Goal: Information Seeking & Learning: Learn about a topic

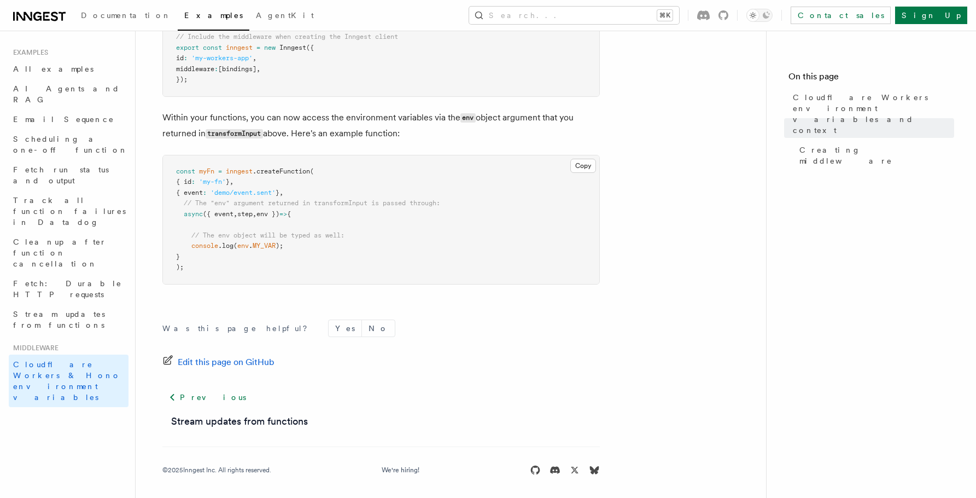
scroll to position [641, 0]
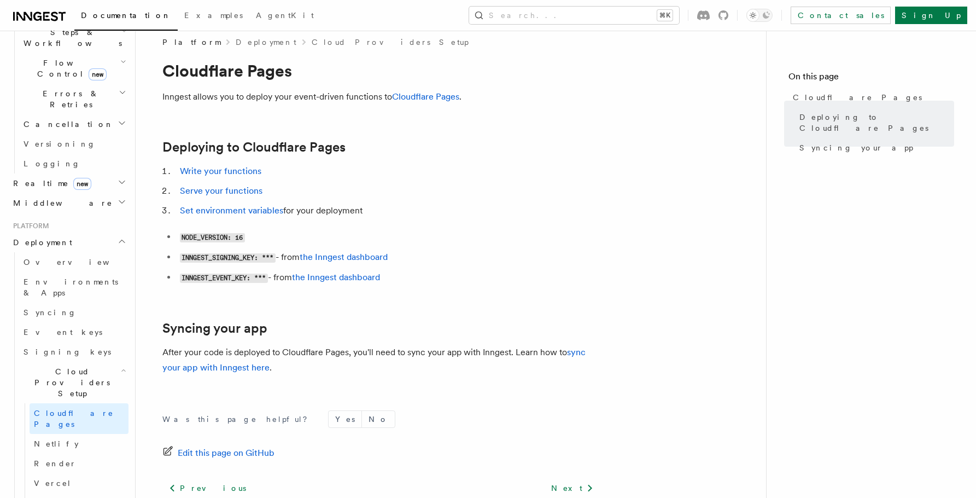
scroll to position [9, 0]
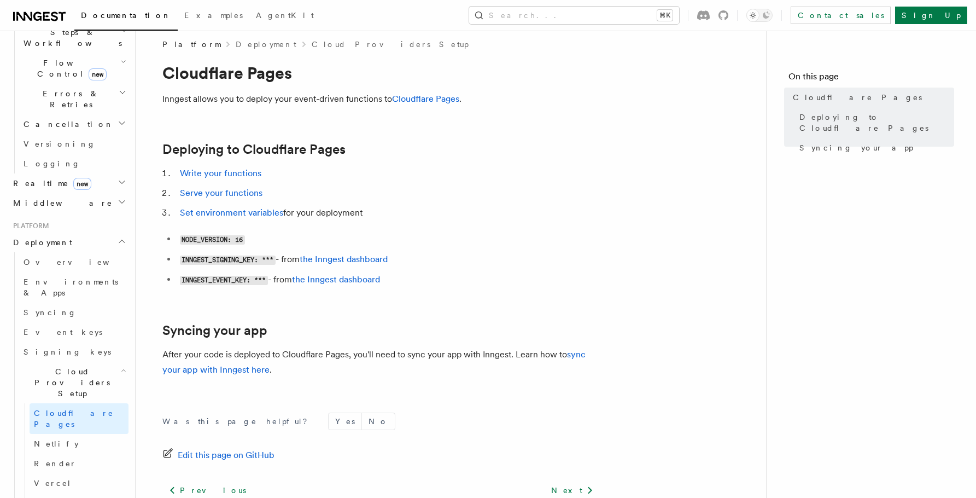
click at [244, 46] on link "Deployment" at bounding box center [266, 44] width 61 height 11
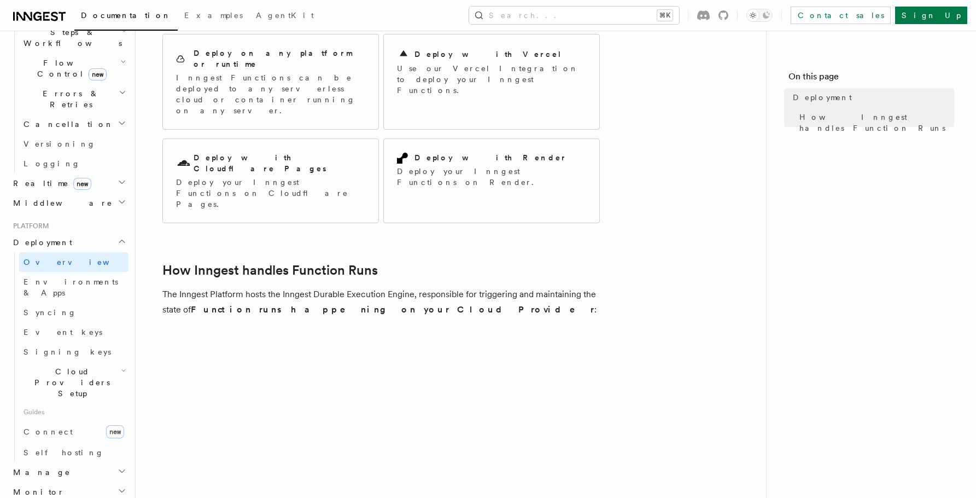
scroll to position [110, 0]
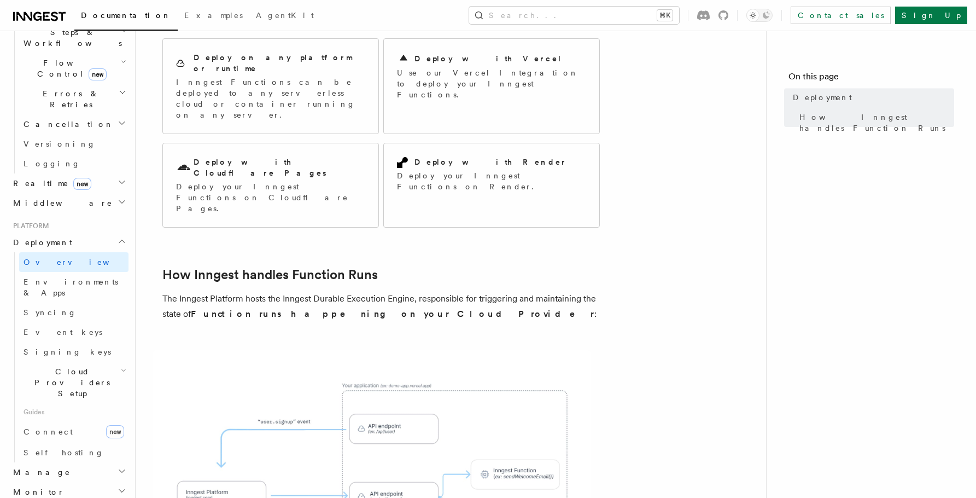
click at [277, 227] on article "Platform Deployment Moving to production requires deploying your Inngest Functi…" at bounding box center [451, 410] width 596 height 945
click at [269, 165] on div "Deploy with Cloudflare Pages Deploy your Inngest Functions on Cloudflare Pages." at bounding box center [270, 185] width 215 height 84
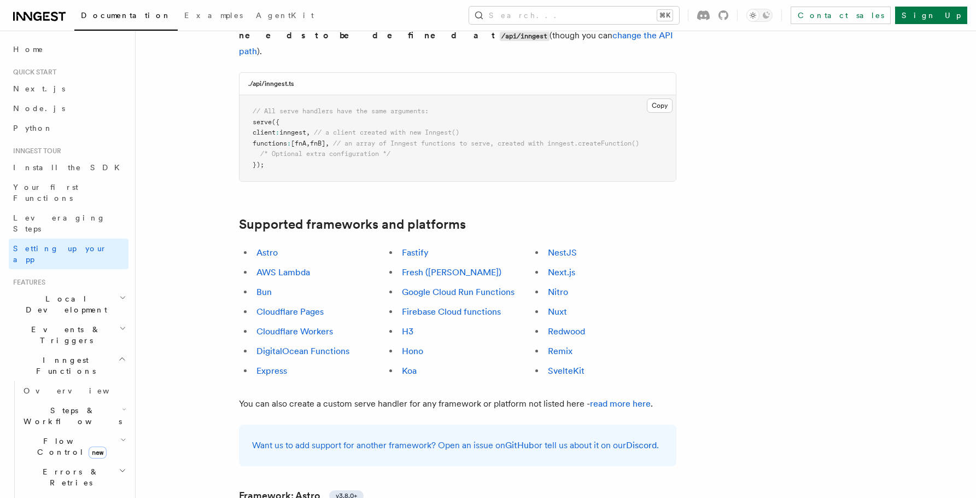
scroll to position [543, 0]
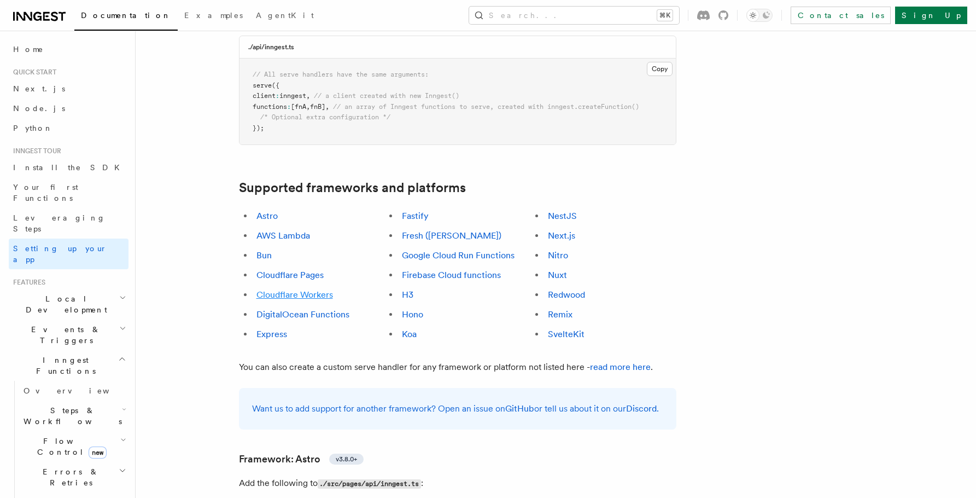
click at [291, 289] on link "Cloudflare Workers" at bounding box center [294, 294] width 77 height 10
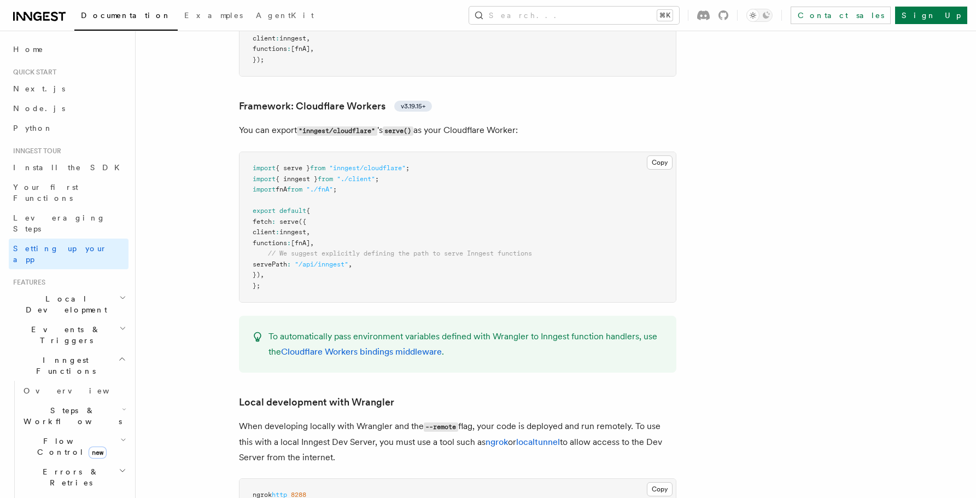
scroll to position [1885, 0]
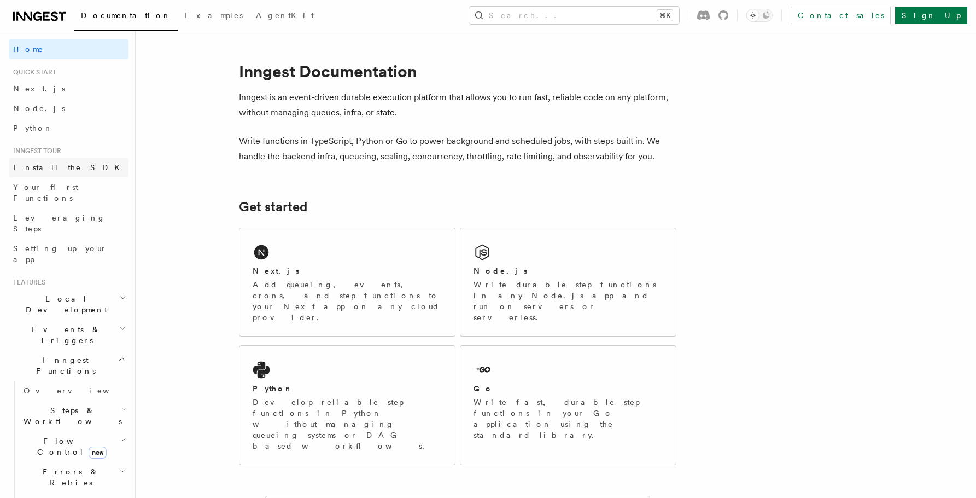
click at [61, 168] on span "Install the SDK" at bounding box center [69, 167] width 113 height 9
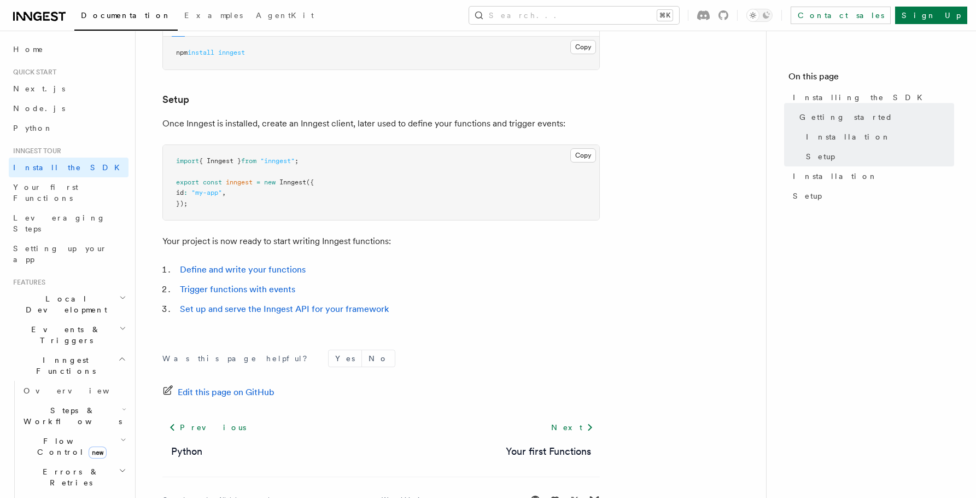
scroll to position [412, 0]
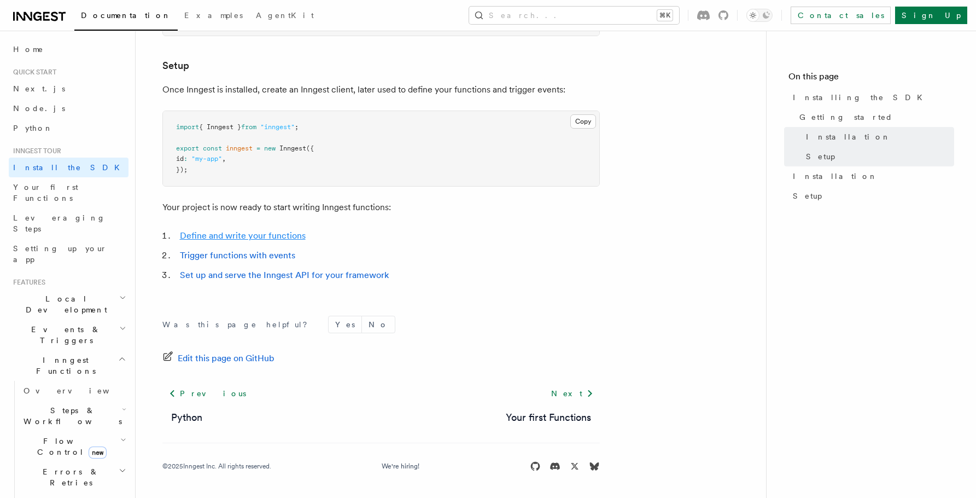
click at [255, 235] on link "Define and write your functions" at bounding box center [243, 235] width 126 height 10
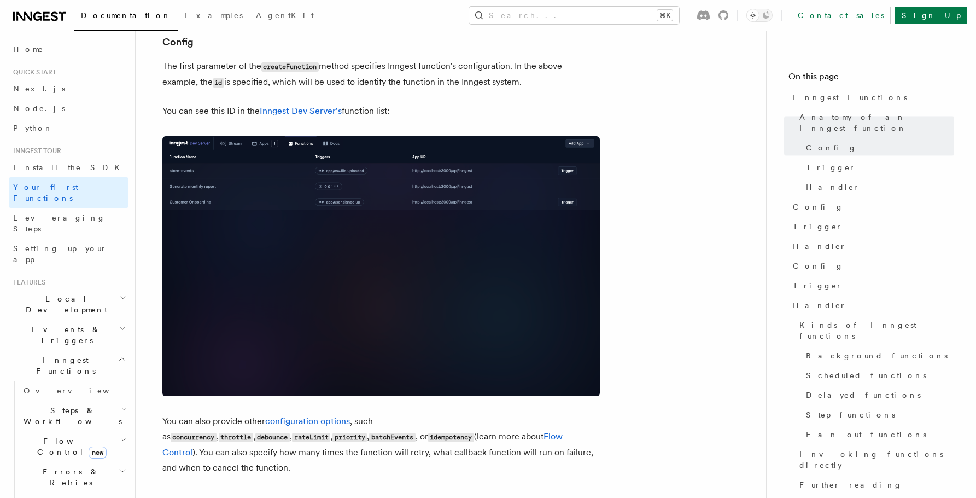
scroll to position [684, 0]
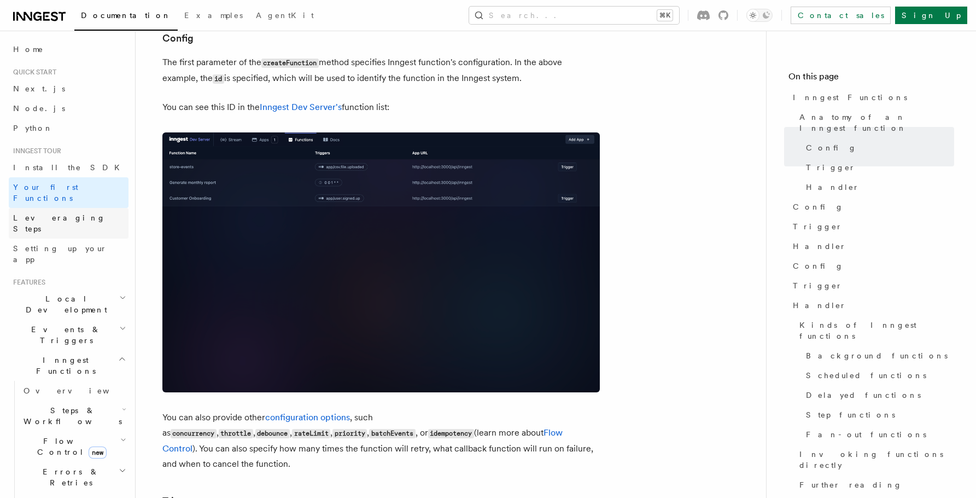
click at [81, 208] on link "Leveraging Steps" at bounding box center [69, 223] width 120 height 31
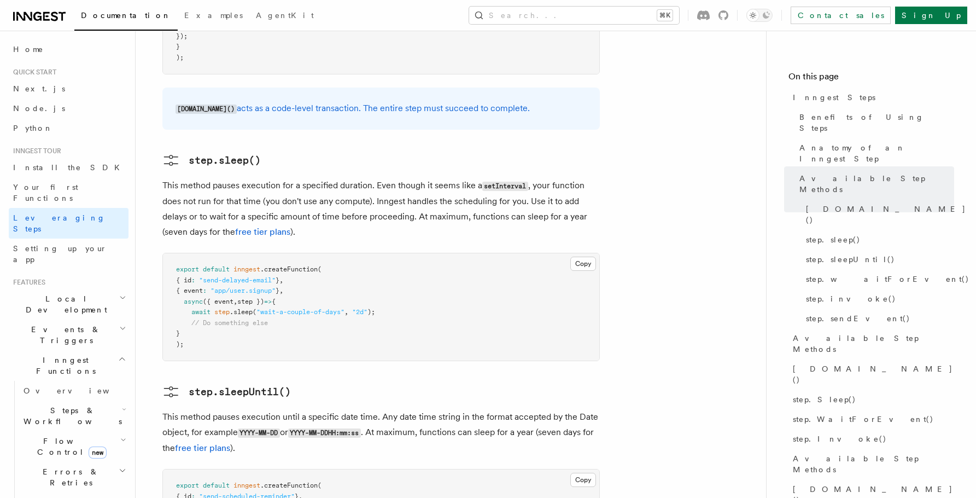
scroll to position [1177, 0]
click at [73, 319] on h2 "Events & Triggers" at bounding box center [69, 334] width 120 height 31
click at [61, 350] on link "Overview" at bounding box center [73, 360] width 109 height 20
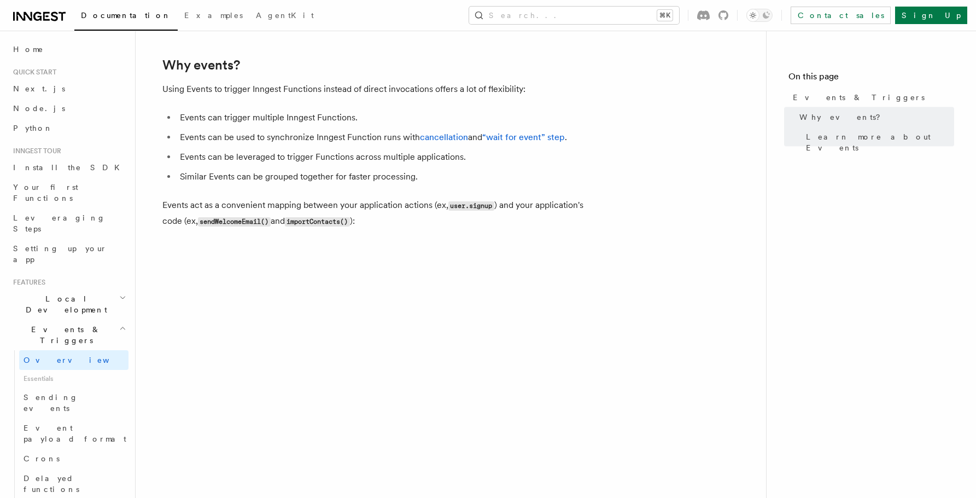
scroll to position [691, 0]
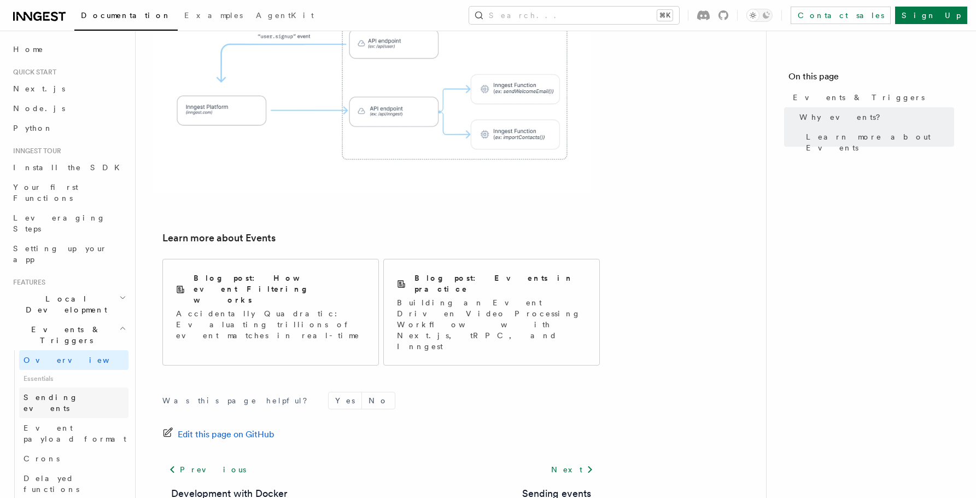
click at [84, 387] on link "Sending events" at bounding box center [73, 402] width 109 height 31
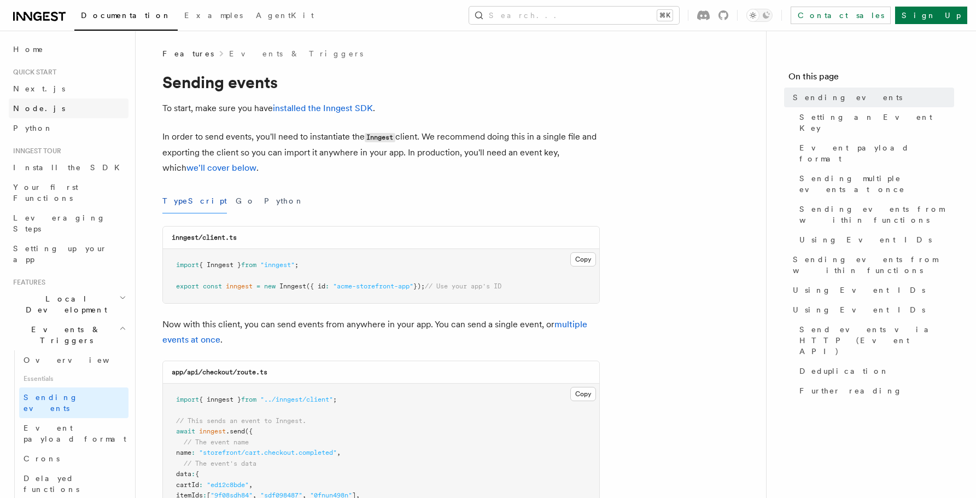
click at [73, 112] on link "Node.js" at bounding box center [69, 108] width 120 height 20
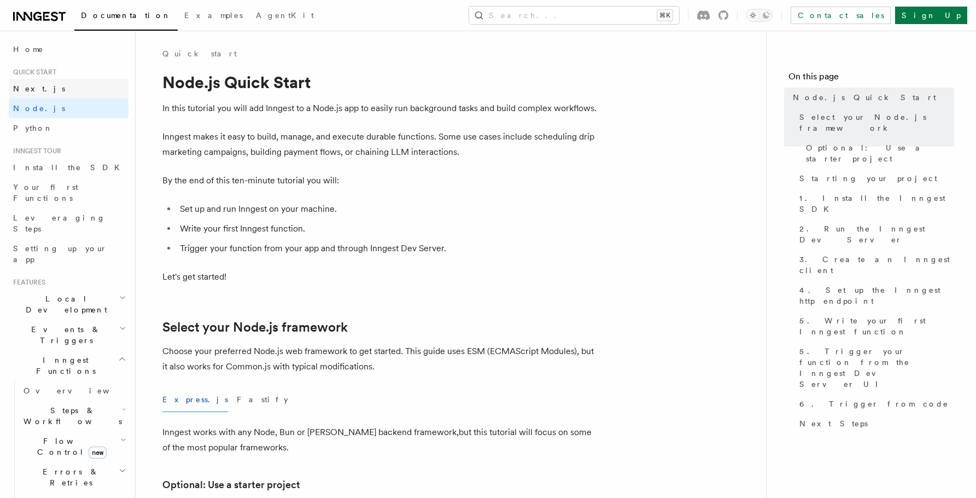
click at [69, 93] on link "Next.js" at bounding box center [69, 89] width 120 height 20
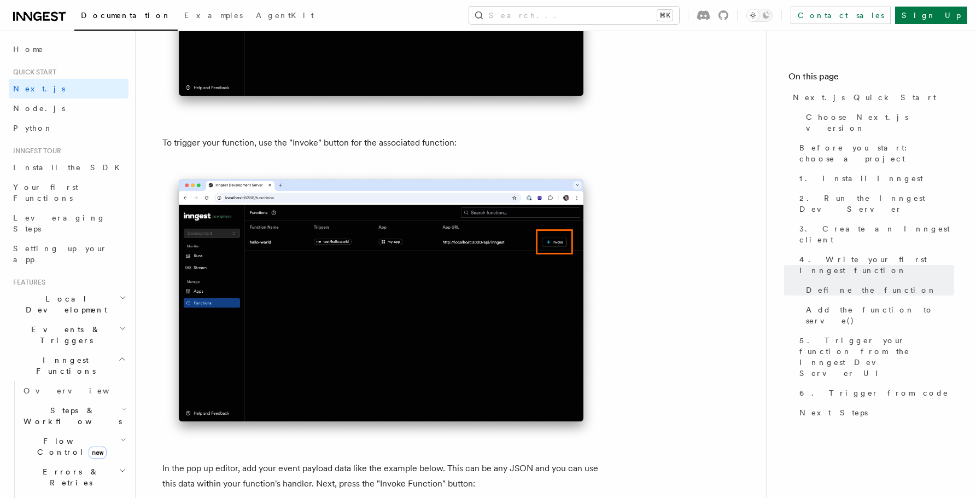
scroll to position [2872, 0]
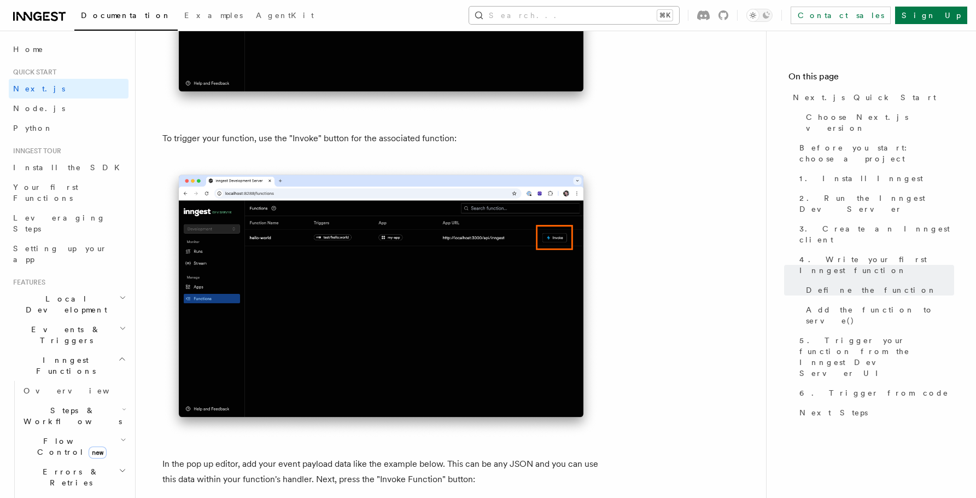
click at [610, 12] on button "Search... ⌘K" at bounding box center [574, 15] width 210 height 17
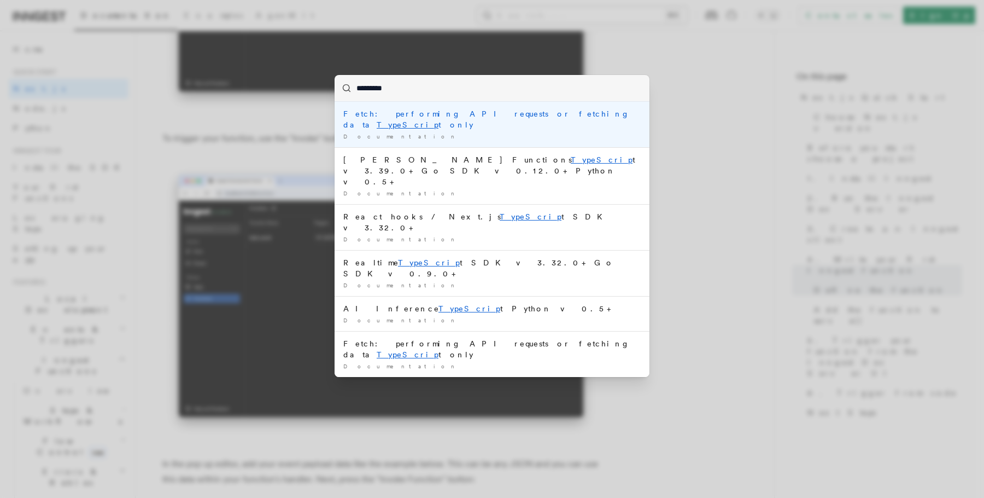
type input "**********"
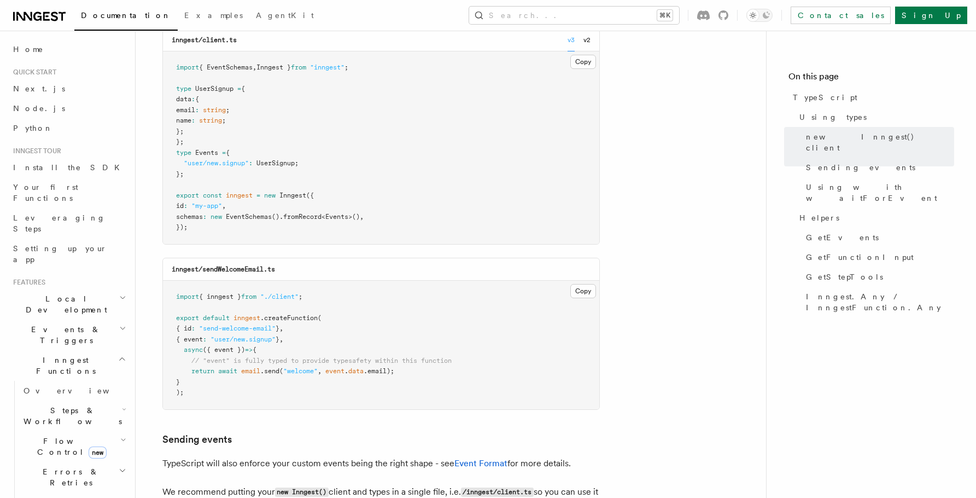
scroll to position [409, 0]
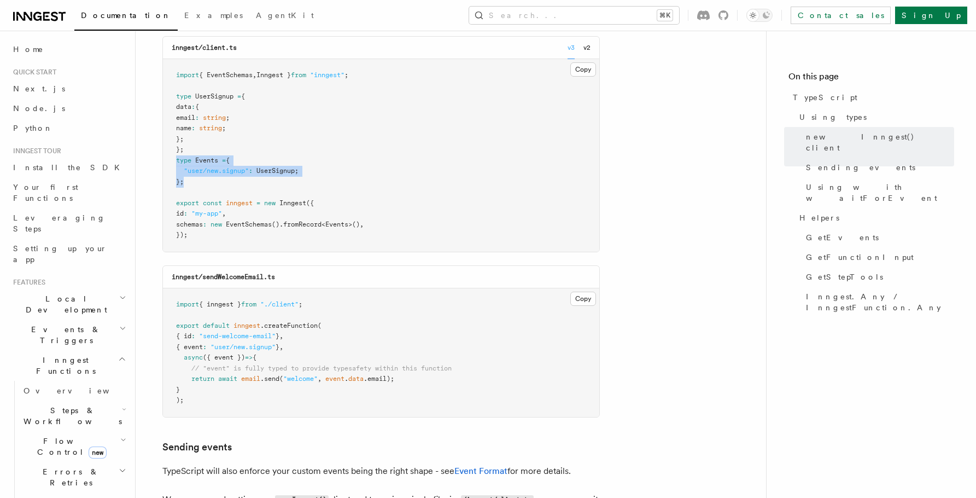
drag, startPoint x: 176, startPoint y: 161, endPoint x: 196, endPoint y: 181, distance: 29.0
click at [196, 181] on pre "import { EventSchemas , Inngest } from "inngest" ; type UserSignup = { data : {…" at bounding box center [381, 155] width 436 height 192
copy code "type Events = { "user/new.signup" : UserSignup ; };"
drag, startPoint x: 208, startPoint y: 141, endPoint x: 176, endPoint y: 99, distance: 52.7
click at [176, 99] on pre "import { EventSchemas , Inngest } from "inngest" ; type UserSignup = { data : {…" at bounding box center [381, 155] width 436 height 192
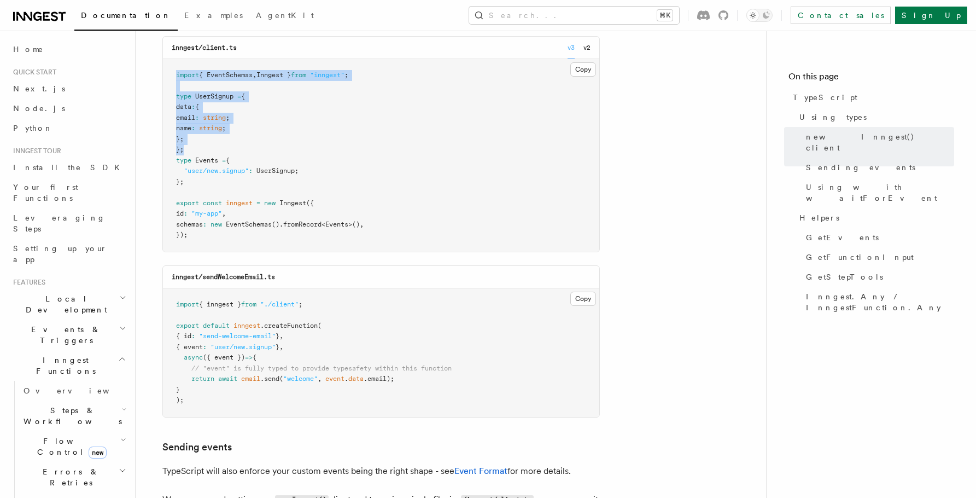
drag, startPoint x: 176, startPoint y: 75, endPoint x: 207, endPoint y: 150, distance: 81.4
click at [207, 150] on pre "import { EventSchemas , Inngest } from "inngest" ; type UserSignup = { data : {…" at bounding box center [381, 155] width 436 height 192
drag, startPoint x: 207, startPoint y: 150, endPoint x: 175, endPoint y: 97, distance: 62.3
click at [175, 97] on pre "import { EventSchemas , Inngest } from "inngest" ; type UserSignup = { data : {…" at bounding box center [381, 155] width 436 height 192
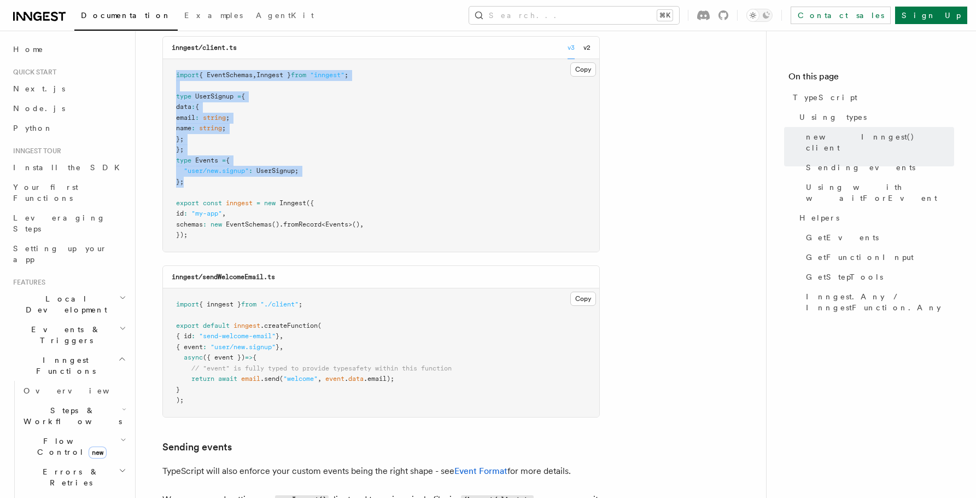
drag, startPoint x: 206, startPoint y: 183, endPoint x: 172, endPoint y: 73, distance: 114.5
click at [172, 73] on pre "import { EventSchemas , Inngest } from "inngest" ; type UserSignup = { data : {…" at bounding box center [381, 155] width 436 height 192
copy code "import { EventSchemas , Inngest } from "inngest" ; type UserSignup = { data : {…"
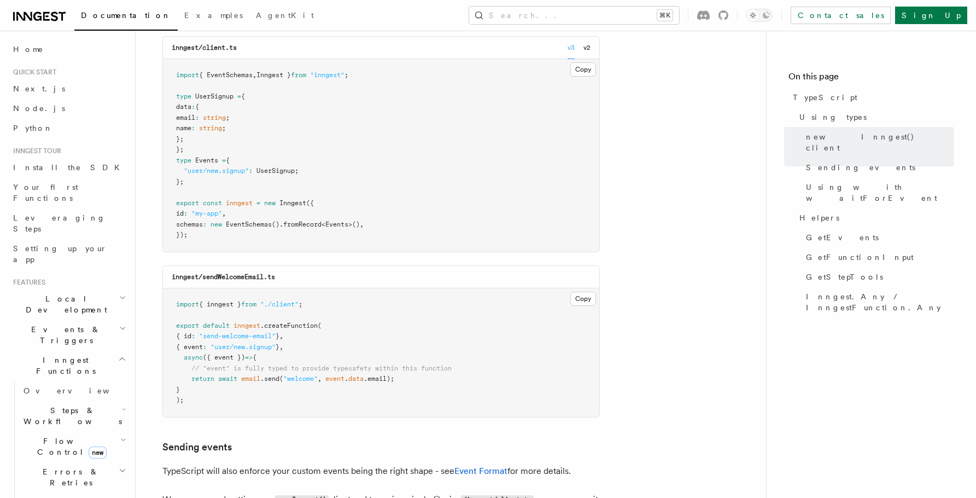
click at [213, 188] on pre "import { EventSchemas , Inngest } from "inngest" ; type UserSignup = { data : {…" at bounding box center [381, 155] width 436 height 192
drag, startPoint x: 213, startPoint y: 188, endPoint x: 174, endPoint y: 164, distance: 46.4
click at [174, 163] on pre "import { EventSchemas , Inngest } from "inngest" ; type UserSignup = { data : {…" at bounding box center [381, 155] width 436 height 192
copy code "type Events = { "user/new.signup" : UserSignup ; };"
drag, startPoint x: 220, startPoint y: 225, endPoint x: 393, endPoint y: 221, distance: 173.4
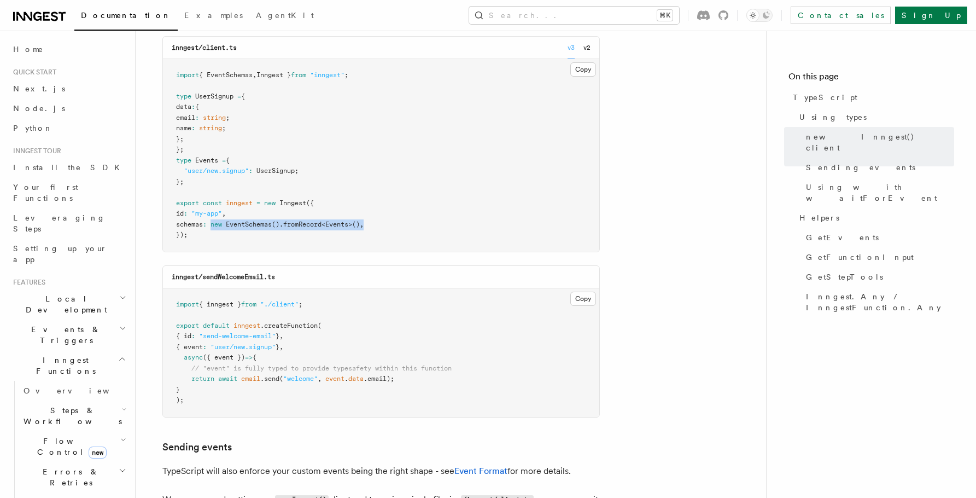
click at [393, 221] on pre "import { EventSchemas , Inngest } from "inngest" ; type UserSignup = { data : {…" at bounding box center [381, 155] width 436 height 192
copy span "new EventSchemas () .fromRecord < Events >() ,"
click at [220, 236] on pre "import { EventSchemas , Inngest } from "inngest" ; type UserSignup = { data : {…" at bounding box center [381, 155] width 436 height 192
drag, startPoint x: 219, startPoint y: 225, endPoint x: 383, endPoint y: 220, distance: 164.1
click at [383, 220] on pre "import { EventSchemas , Inngest } from "inngest" ; type UserSignup = { data : {…" at bounding box center [381, 155] width 436 height 192
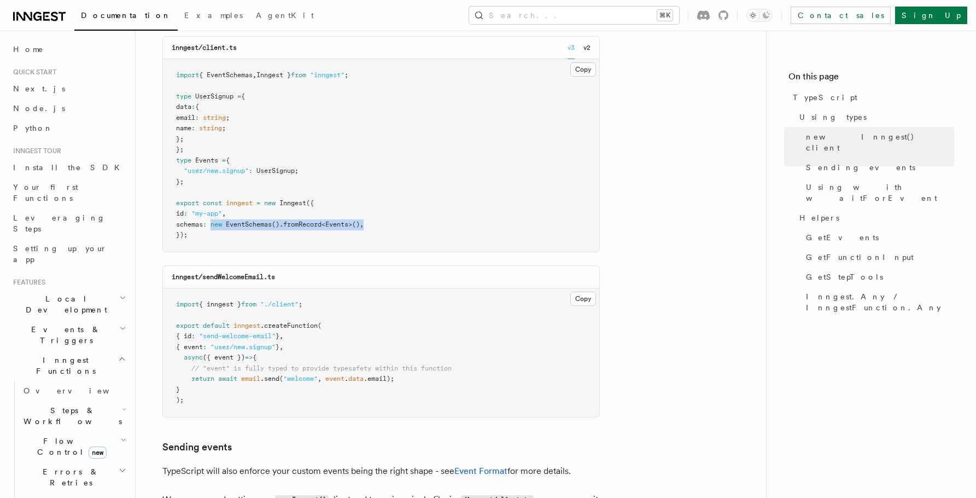
copy span "new EventSchemas () .fromRecord < Events >() ,"
drag, startPoint x: 227, startPoint y: 190, endPoint x: 171, endPoint y: 162, distance: 62.6
click at [171, 162] on pre "import { EventSchemas , Inngest } from "inngest" ; type UserSignup = { data : {…" at bounding box center [381, 155] width 436 height 192
copy code "type Events = { "user/new.signup" : UserSignup ; };"
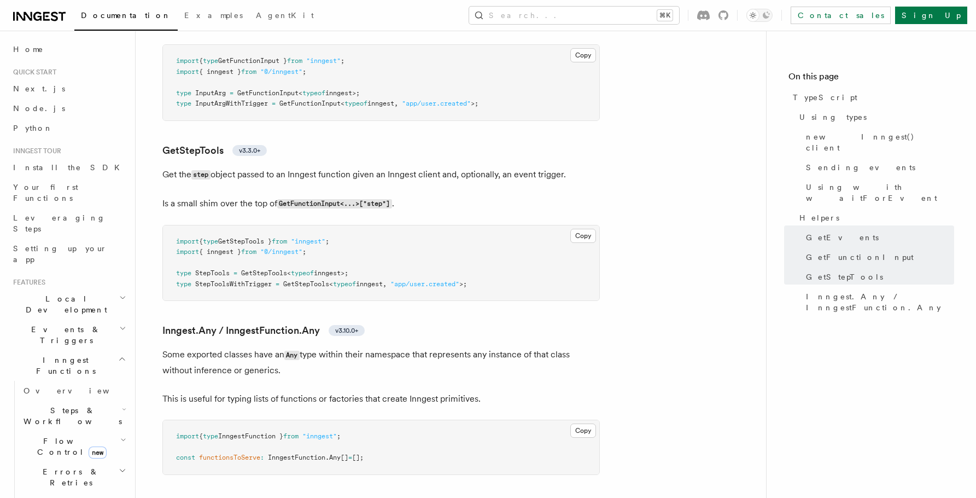
scroll to position [2434, 0]
drag, startPoint x: 174, startPoint y: 274, endPoint x: 421, endPoint y: 277, distance: 246.1
click at [421, 277] on pre "import { type GetStepTools } from "inngest" ; import { inngest } from "@/innges…" at bounding box center [381, 261] width 436 height 75
copy span "type StepTools = GetStepTools < typeof inngest>;"
drag, startPoint x: 320, startPoint y: 282, endPoint x: 505, endPoint y: 282, distance: 184.8
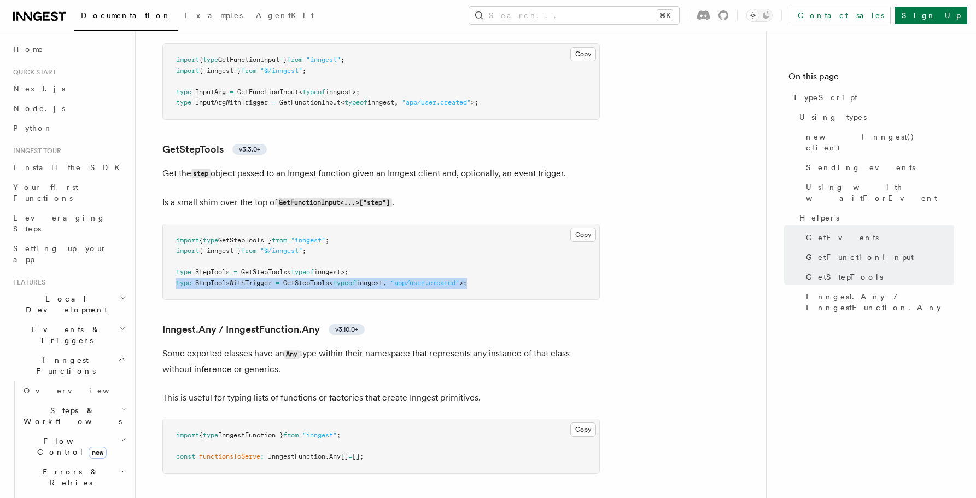
click at [505, 282] on pre "import { type GetStepTools } from "inngest" ; import { inngest } from "@/innges…" at bounding box center [381, 261] width 436 height 75
click at [374, 282] on span "inngest" at bounding box center [369, 283] width 27 height 8
click at [173, 274] on pre "import { type GetStepTools } from "inngest" ; import { inngest } from "@/innges…" at bounding box center [381, 261] width 436 height 75
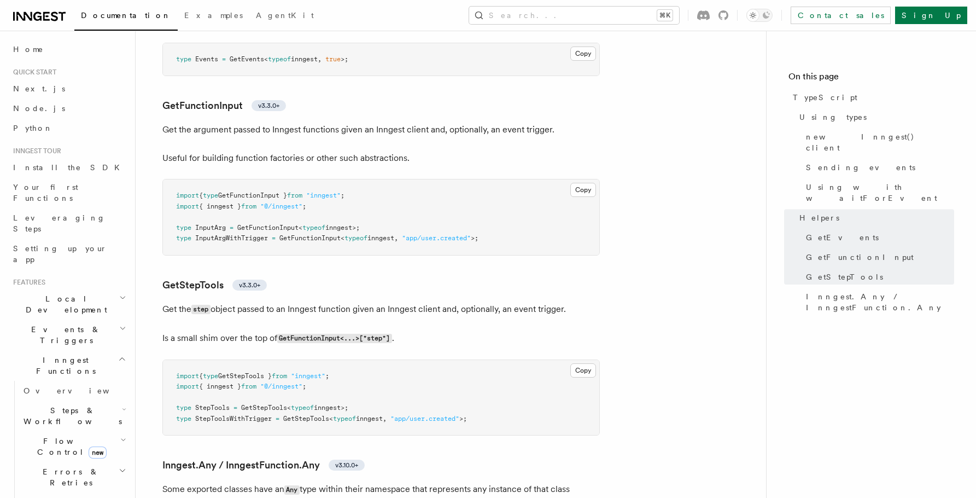
scroll to position [2300, 0]
drag, startPoint x: 177, startPoint y: 230, endPoint x: 376, endPoint y: 230, distance: 199.6
click at [376, 230] on pre "import { type GetFunctionInput } from "inngest" ; import { inngest } from "@/in…" at bounding box center [381, 214] width 436 height 75
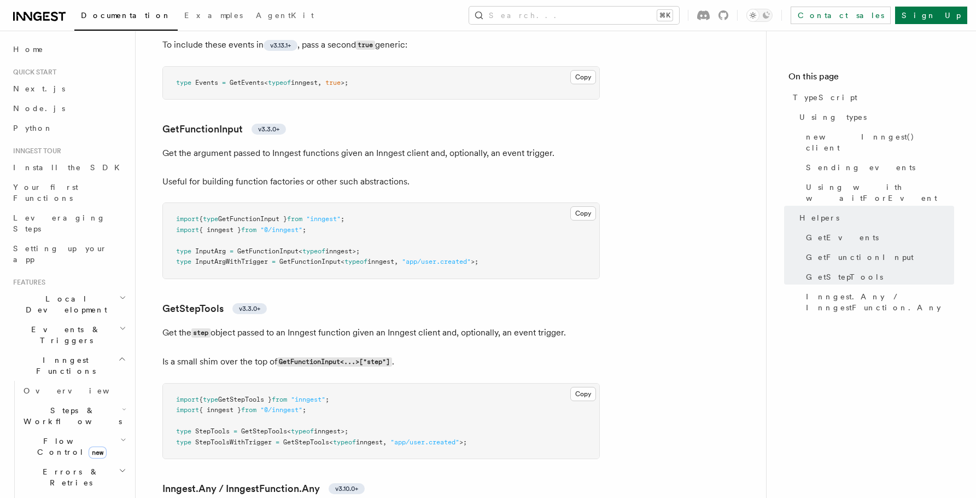
scroll to position [2241, 0]
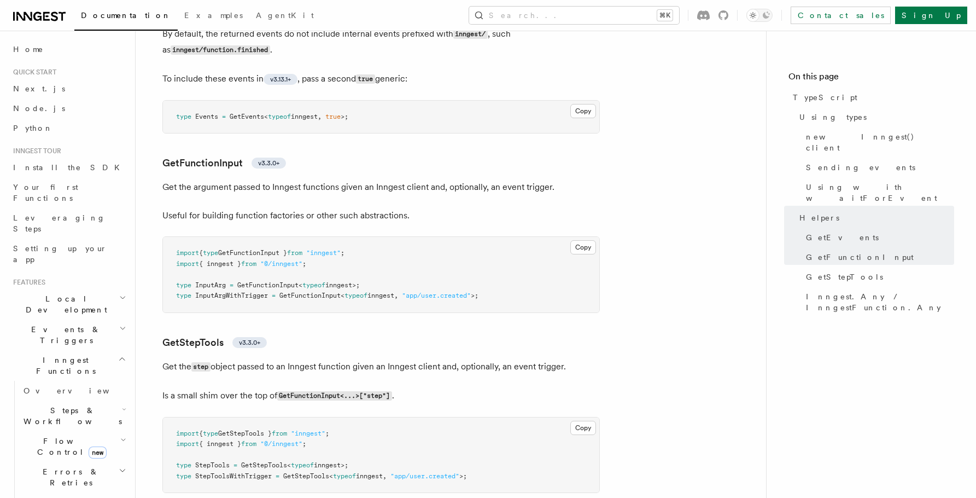
click at [276, 297] on span "=" at bounding box center [274, 295] width 4 height 8
drag, startPoint x: 174, startPoint y: 287, endPoint x: 446, endPoint y: 291, distance: 272.4
click at [446, 291] on pre "import { type GetFunctionInput } from "inngest" ; import { inngest } from "@/in…" at bounding box center [381, 274] width 436 height 75
copy span "type InputArg = GetFunctionInput < typeof inngest>;"
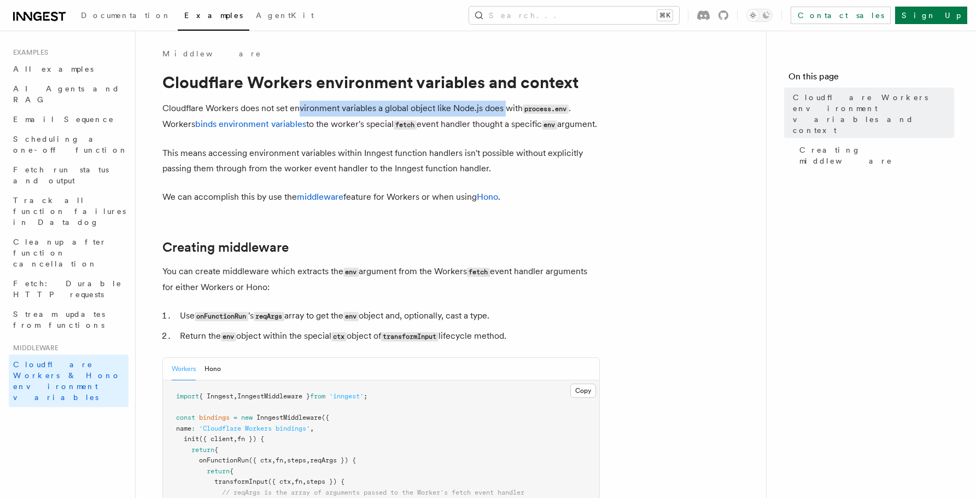
drag, startPoint x: 297, startPoint y: 110, endPoint x: 506, endPoint y: 104, distance: 209.0
click at [506, 104] on p "Cloudflare Workers does not set environment variables a global object like Node…" at bounding box center [380, 117] width 437 height 32
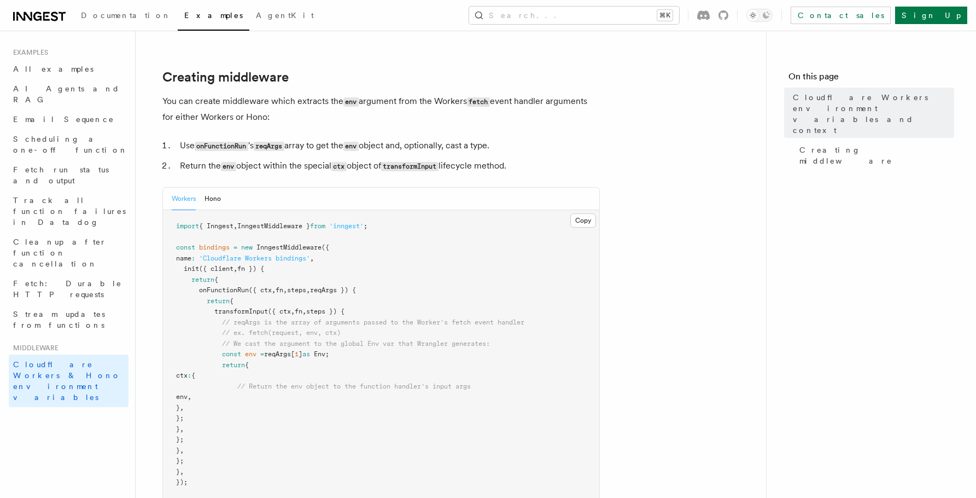
scroll to position [172, 0]
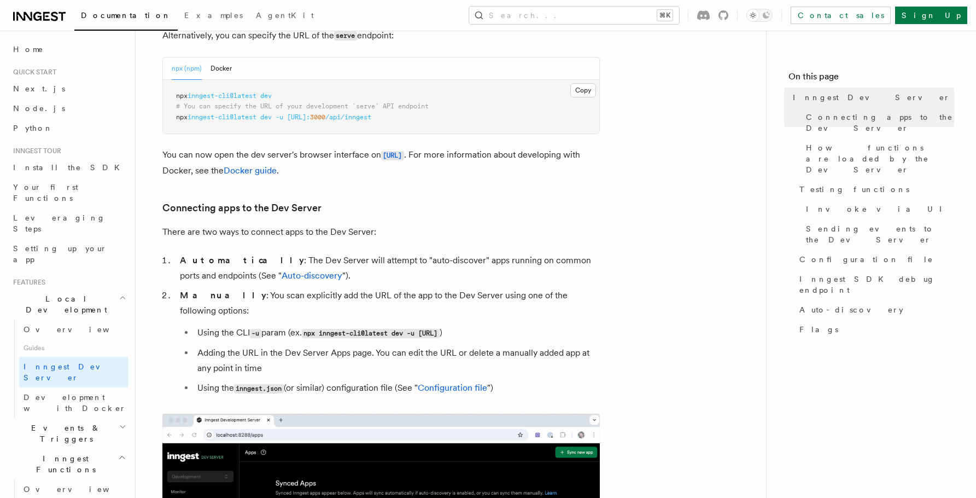
scroll to position [495, 0]
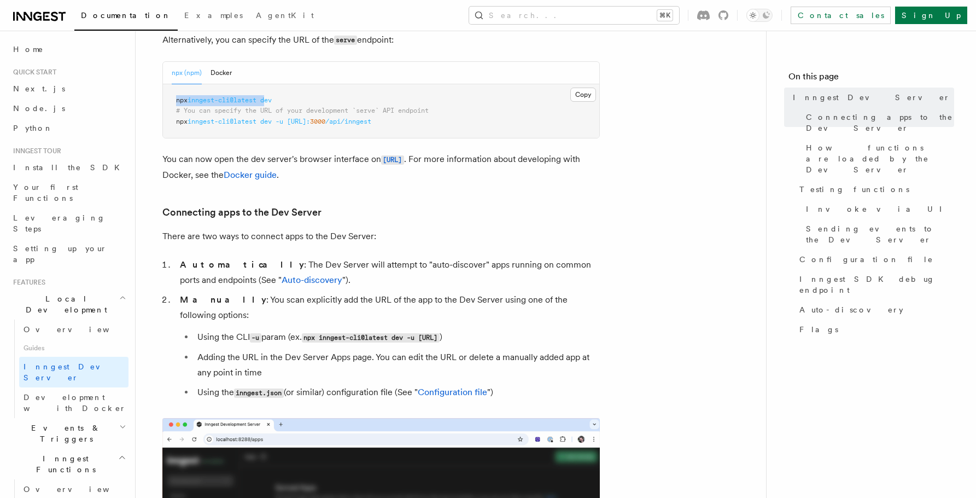
drag, startPoint x: 173, startPoint y: 102, endPoint x: 271, endPoint y: 98, distance: 98.5
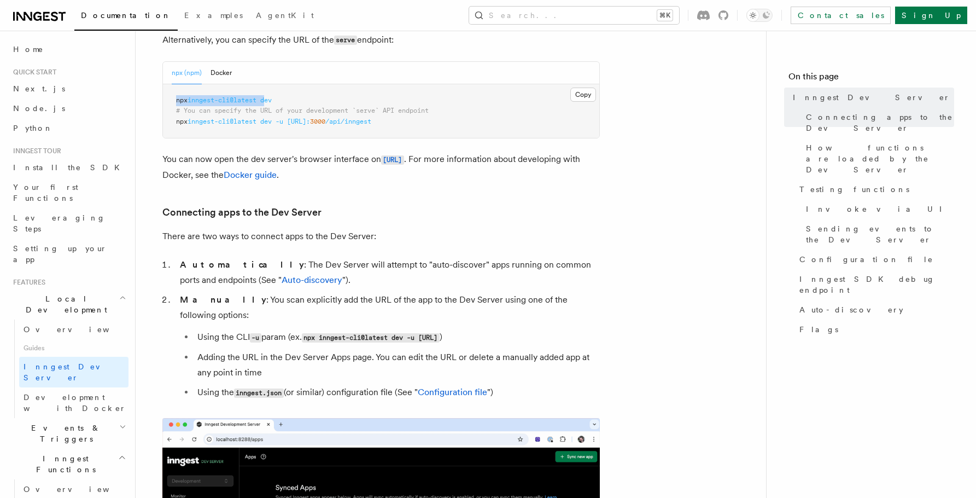
click at [271, 98] on pre "npx inngest-cli@latest dev # You can specify the URL of your development `serve…" at bounding box center [381, 111] width 436 height 54
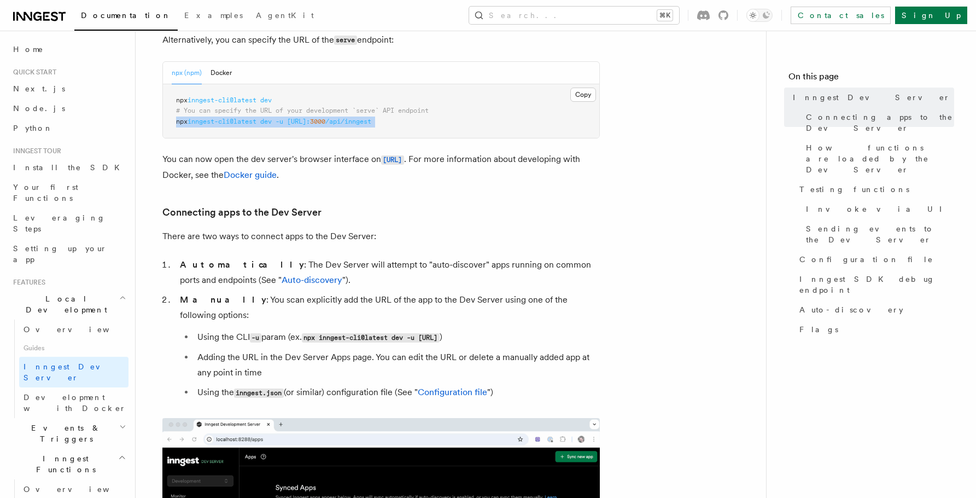
drag, startPoint x: 167, startPoint y: 121, endPoint x: 497, endPoint y: 141, distance: 330.9
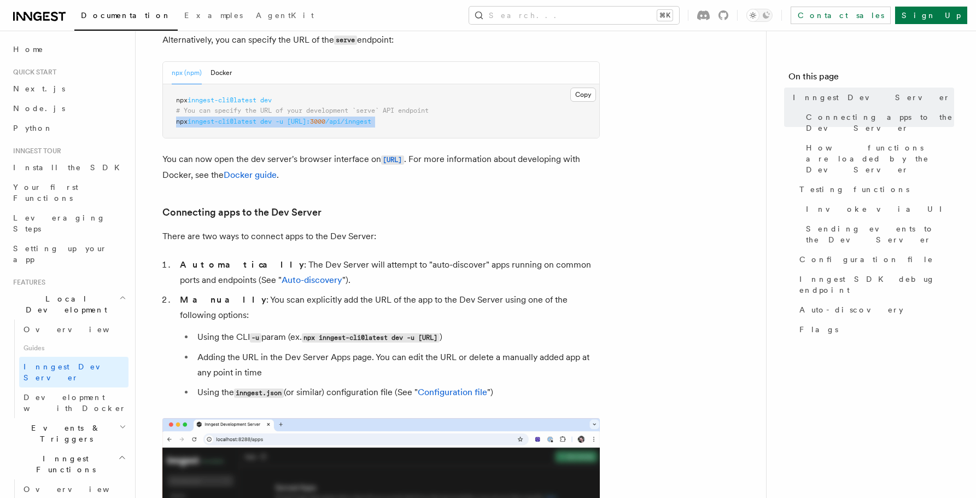
copy article "npx inngest-cli@latest dev -u [URL]: 3000 /api/inngest"
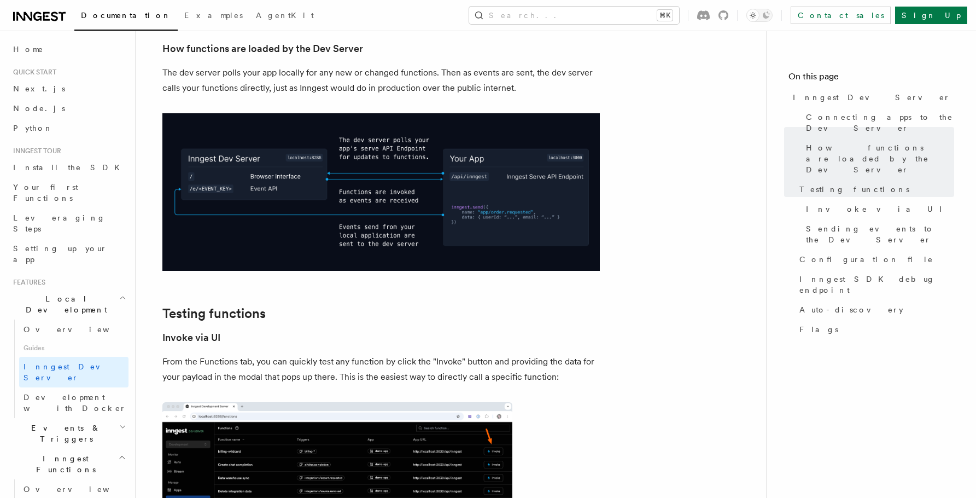
scroll to position [1290, 0]
